Goal: Use online tool/utility

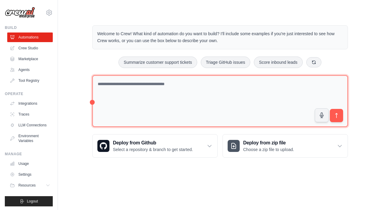
click at [140, 85] on textarea at bounding box center [220, 101] width 256 height 52
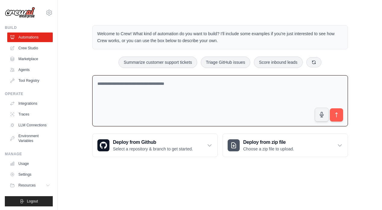
paste textarea "**********"
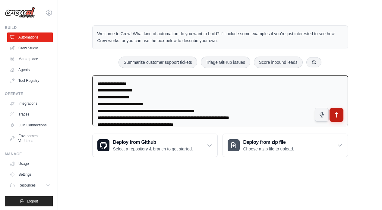
type textarea "**********"
click at [338, 115] on icon "submit" at bounding box center [336, 115] width 6 height 6
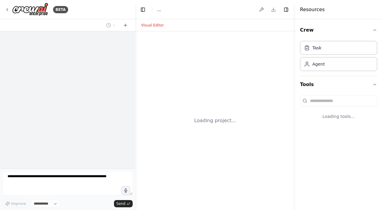
select select "****"
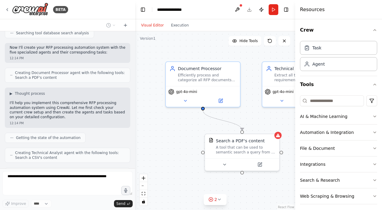
scroll to position [505, 0]
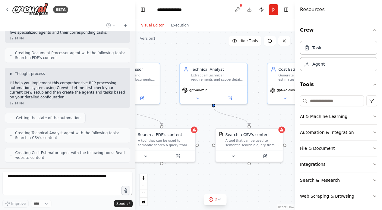
drag, startPoint x: 270, startPoint y: 119, endPoint x: 181, endPoint y: 112, distance: 88.9
click at [181, 112] on div ".deletable-edge-delete-btn { width: 20px; height: 20px; border: 0px solid #ffff…" at bounding box center [215, 120] width 160 height 179
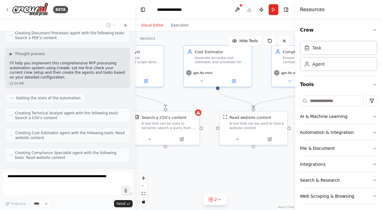
scroll to position [545, 0]
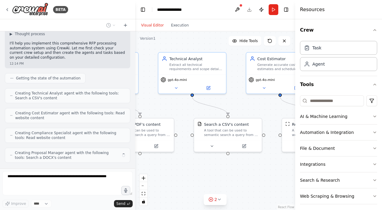
drag, startPoint x: 220, startPoint y: 139, endPoint x: 242, endPoint y: 109, distance: 36.8
click at [242, 109] on div ".deletable-edge-delete-btn { width: 20px; height: 20px; border: 0px solid #ffff…" at bounding box center [215, 120] width 160 height 179
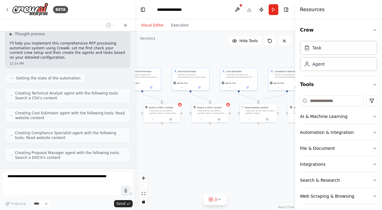
drag, startPoint x: 215, startPoint y: 65, endPoint x: 190, endPoint y: 55, distance: 26.5
click at [190, 55] on div ".deletable-edge-delete-btn { width: 20px; height: 20px; border: 0px solid #ffff…" at bounding box center [215, 120] width 160 height 179
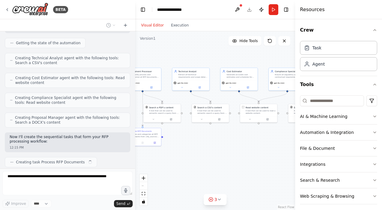
scroll to position [585, 0]
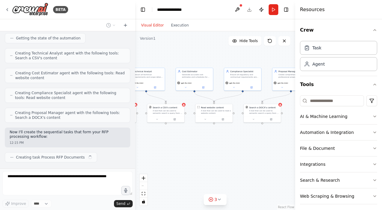
drag, startPoint x: 190, startPoint y: 55, endPoint x: 145, endPoint y: 55, distance: 44.6
click at [145, 55] on div ".deletable-edge-delete-btn { width: 20px; height: 20px; border: 0px solid #ffff…" at bounding box center [215, 120] width 160 height 179
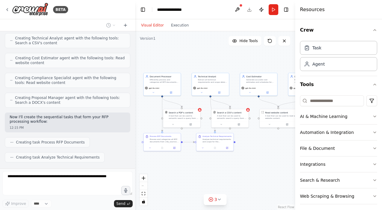
drag, startPoint x: 200, startPoint y: 142, endPoint x: 265, endPoint y: 148, distance: 65.9
click at [265, 148] on div ".deletable-edge-delete-btn { width: 20px; height: 20px; border: 0px solid #ffff…" at bounding box center [215, 120] width 160 height 179
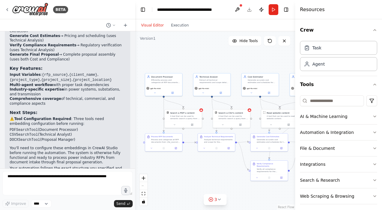
scroll to position [973, 0]
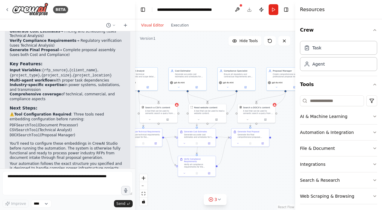
drag, startPoint x: 233, startPoint y: 61, endPoint x: 160, endPoint y: 55, distance: 73.8
click at [160, 55] on div ".deletable-edge-delete-btn { width: 20px; height: 20px; border: 0px solid #ffff…" at bounding box center [215, 120] width 160 height 179
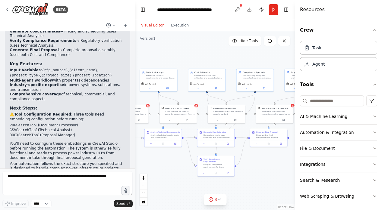
drag, startPoint x: 217, startPoint y: 60, endPoint x: 221, endPoint y: 62, distance: 4.7
click at [221, 62] on div ".deletable-edge-delete-btn { width: 20px; height: 20px; border: 0px solid #ffff…" at bounding box center [215, 120] width 160 height 179
